Goal: Check status: Check status

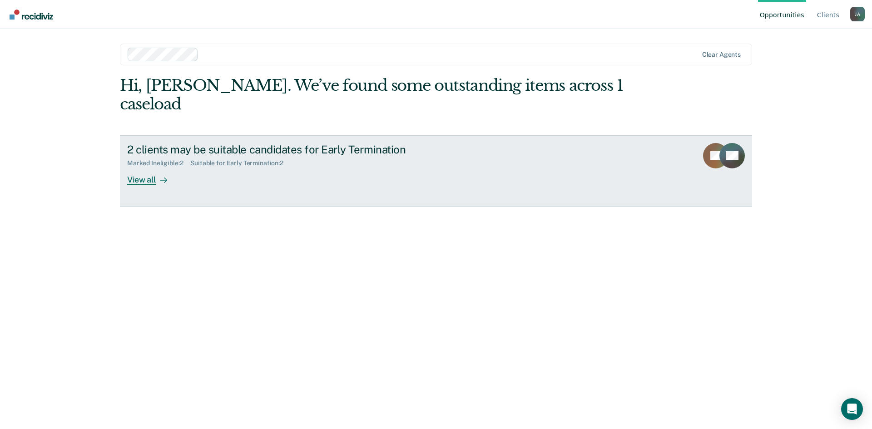
click at [144, 167] on div "View all" at bounding box center [152, 176] width 51 height 18
